Goal: Check status: Check status

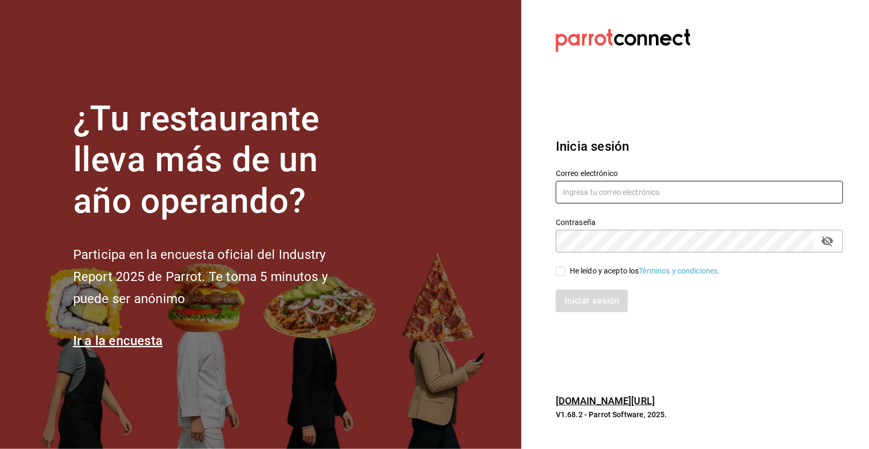
click at [636, 189] on input "text" at bounding box center [699, 192] width 287 height 23
type input "[EMAIL_ADDRESS][DOMAIN_NAME]"
click at [564, 271] on input "He leído y acepto los Términos y condiciones." at bounding box center [561, 271] width 10 height 10
checkbox input "true"
click at [606, 304] on button "Iniciar sesión" at bounding box center [592, 301] width 73 height 23
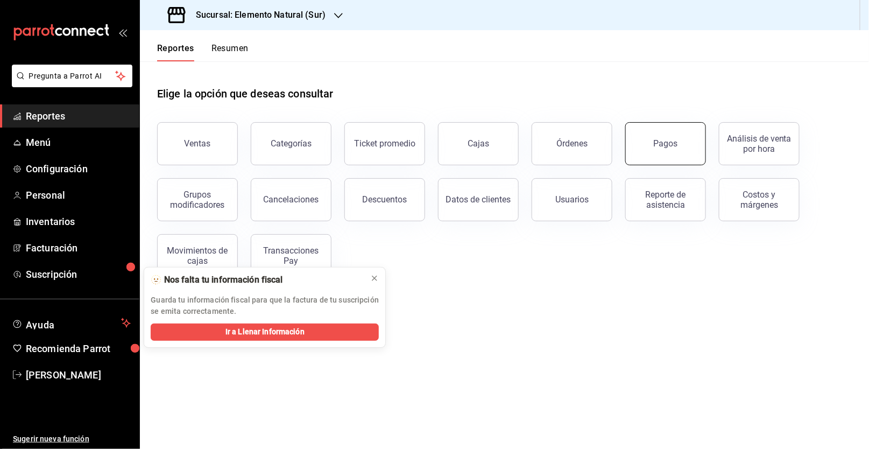
click at [645, 151] on button "Pagos" at bounding box center [665, 143] width 81 height 43
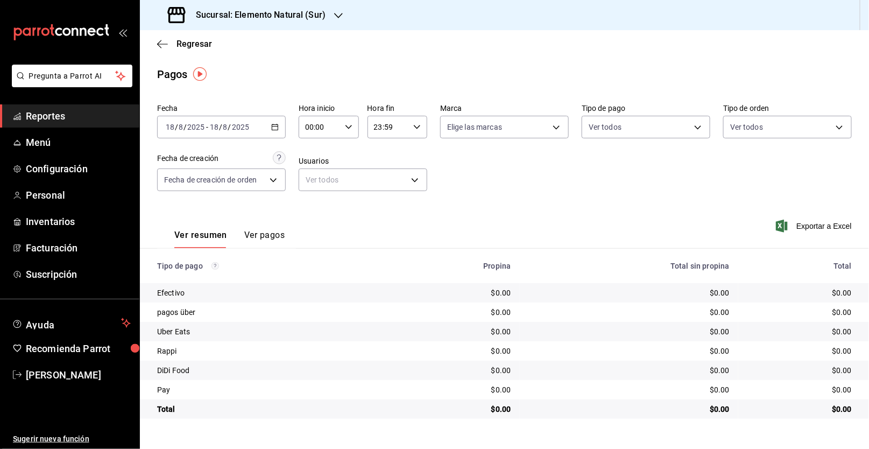
click at [277, 125] on icon "button" at bounding box center [275, 127] width 8 height 8
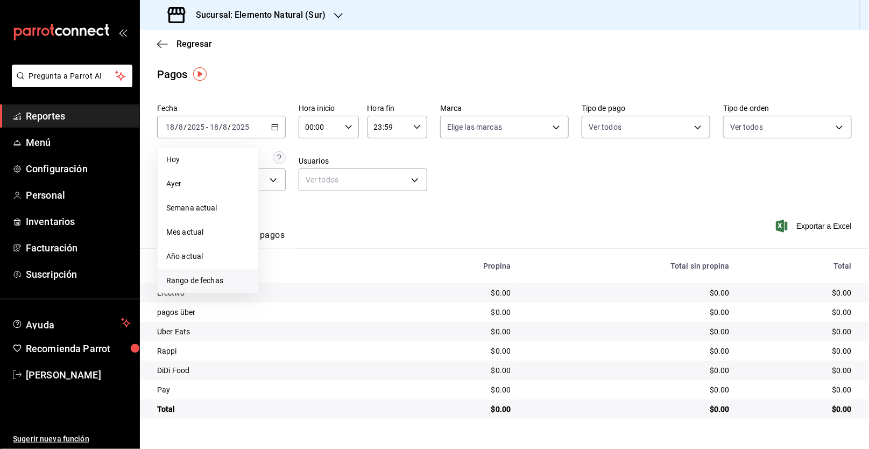
click at [228, 274] on li "Rango de fechas" at bounding box center [208, 281] width 101 height 24
click at [278, 243] on abbr "11" at bounding box center [281, 246] width 7 height 8
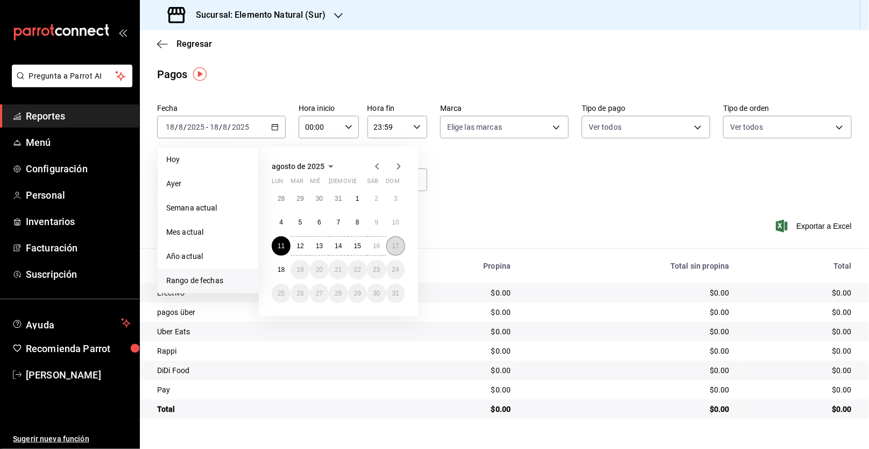
click at [396, 248] on abbr "17" at bounding box center [395, 246] width 7 height 8
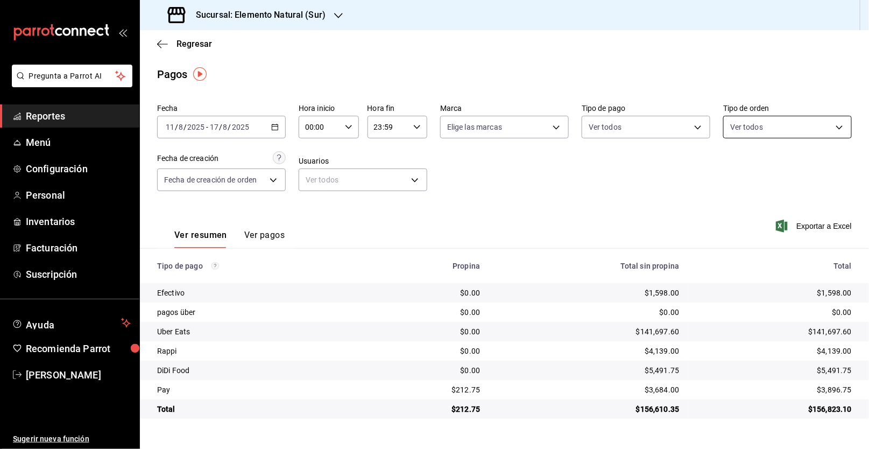
click at [797, 125] on body "Pregunta a Parrot AI Reportes Menú Configuración Personal Inventarios Facturaci…" at bounding box center [434, 224] width 869 height 449
click at [737, 202] on input "checkbox" at bounding box center [735, 205] width 10 height 10
checkbox input "true"
type input "d6555baa-5d76-4817-afe2-3f8a5b12dafe"
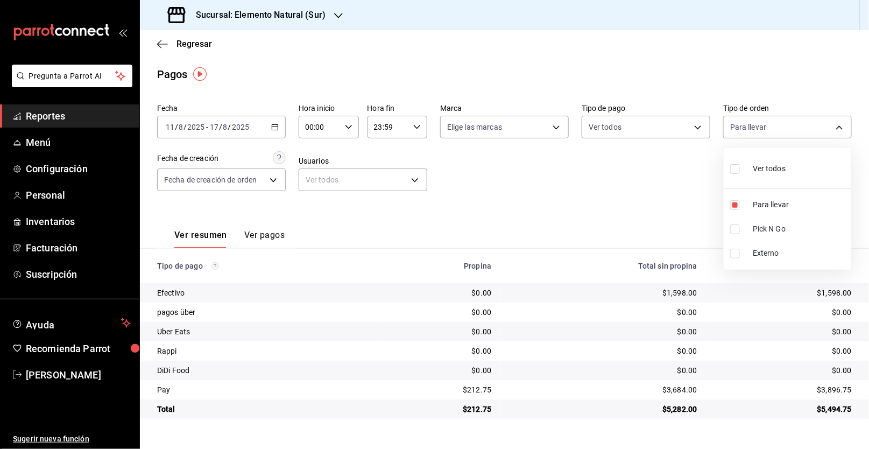
click at [733, 228] on input "checkbox" at bounding box center [735, 229] width 10 height 10
checkbox input "true"
type input "d6555baa-5d76-4817-afe2-3f8a5b12dafe,c6a24587-4a13-4d50-87ea-c38d3b0d5fff"
click at [733, 228] on input "checkbox" at bounding box center [735, 229] width 10 height 10
checkbox input "false"
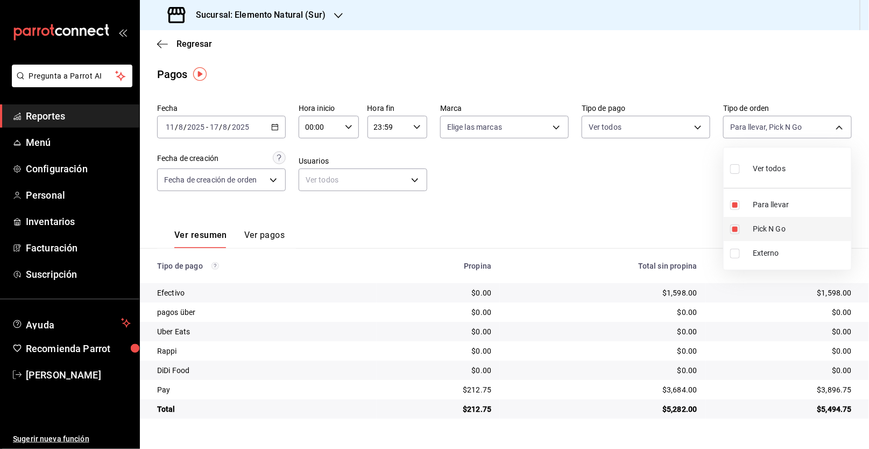
type input "d6555baa-5d76-4817-afe2-3f8a5b12dafe"
click at [631, 224] on div at bounding box center [434, 224] width 869 height 449
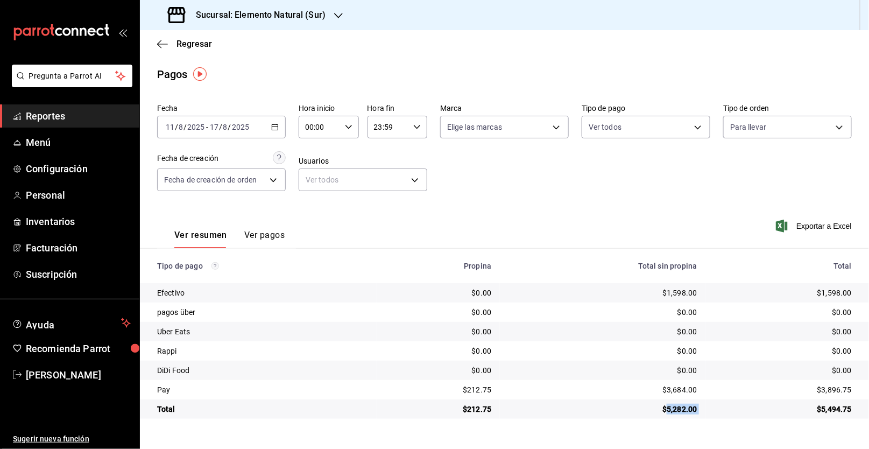
copy div "5,282.00"
drag, startPoint x: 666, startPoint y: 407, endPoint x: 705, endPoint y: 407, distance: 39.8
click at [705, 407] on tr "Total $212.75 $5,282.00 $5,494.75" at bounding box center [504, 408] width 729 height 19
